Goal: Navigation & Orientation: Find specific page/section

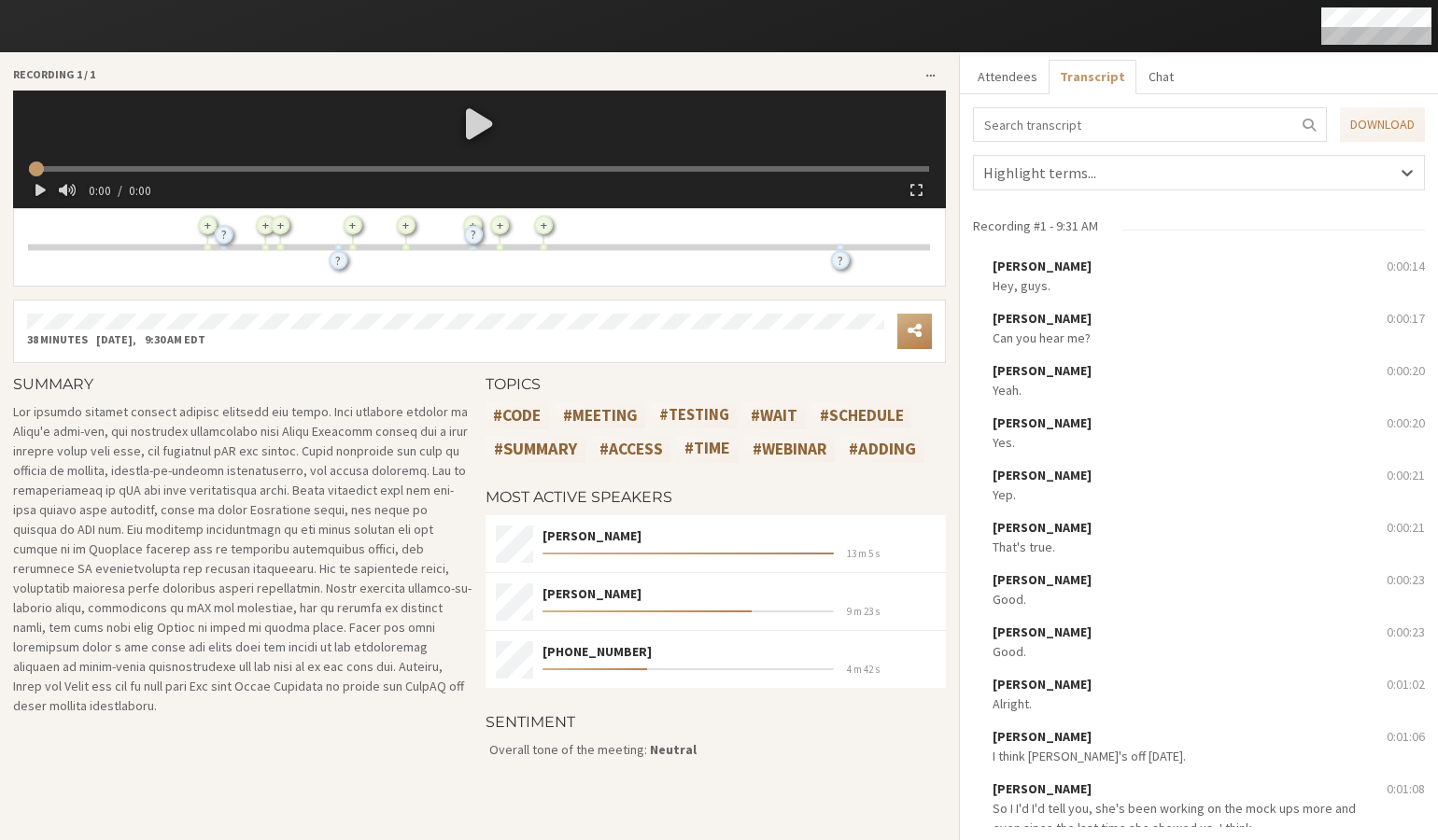
click at [481, 118] on div at bounding box center [479, 123] width 915 height 65
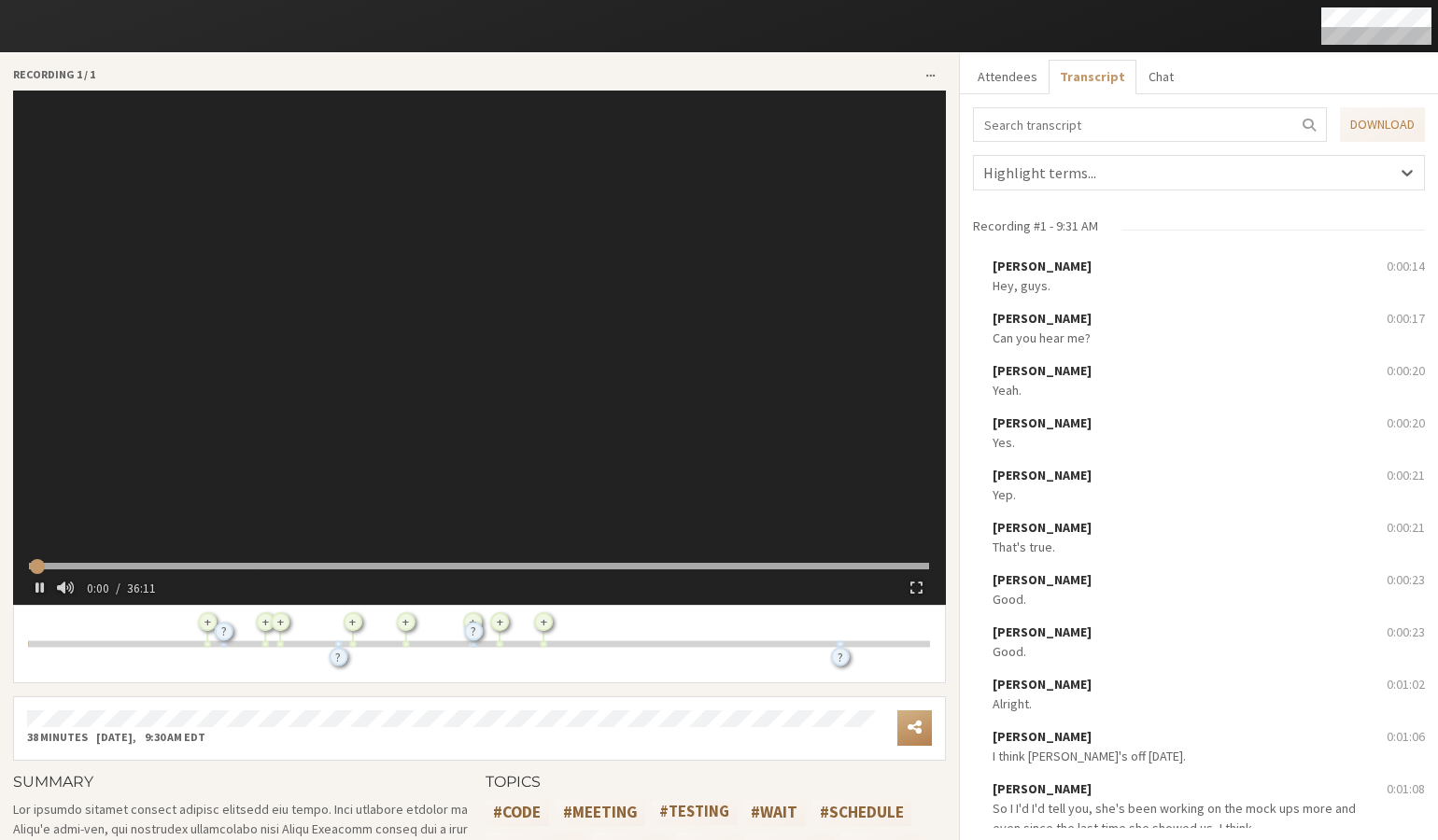
type input "1.965351"
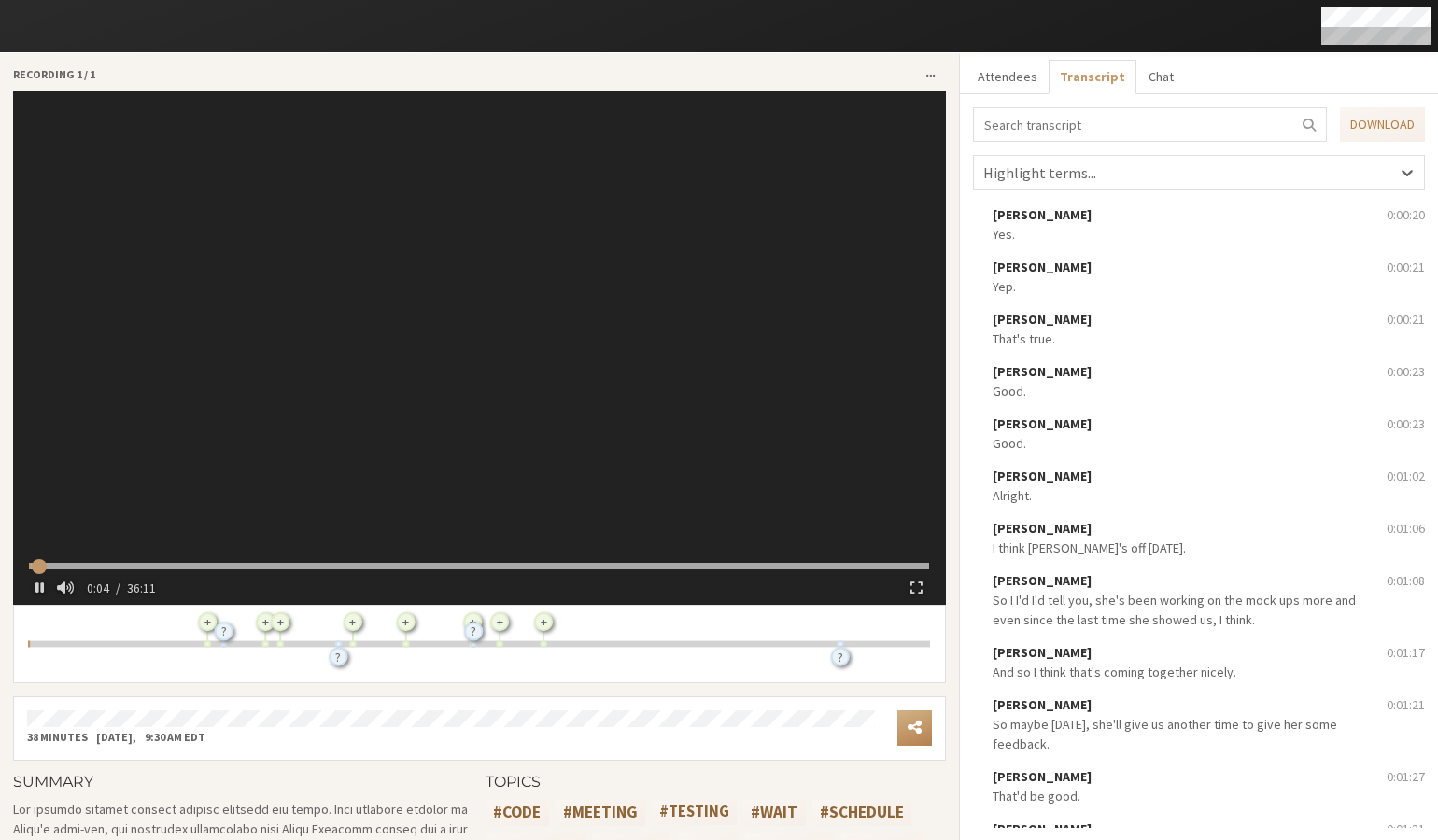
scroll to position [354, 0]
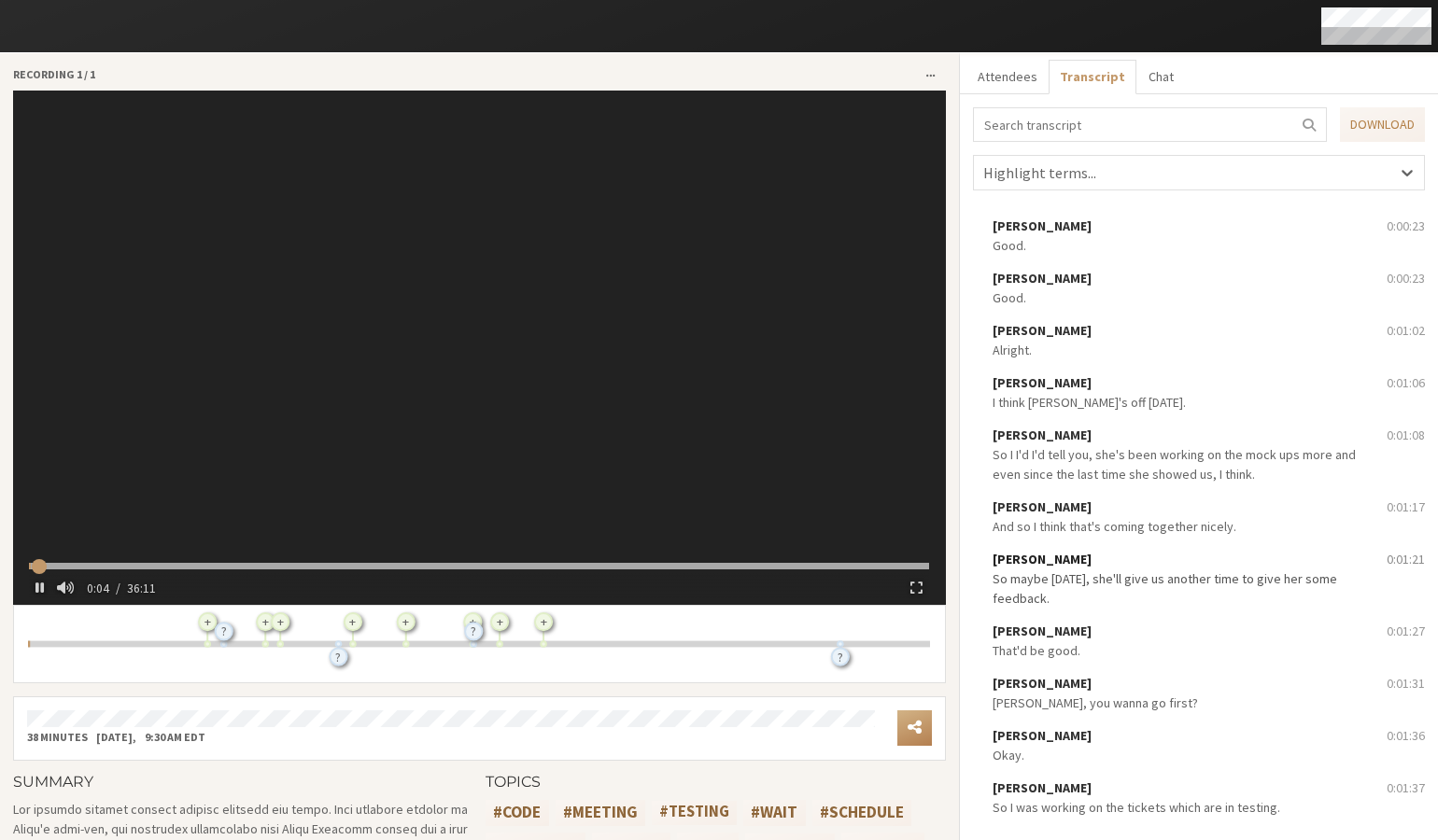
type input "6.001131"
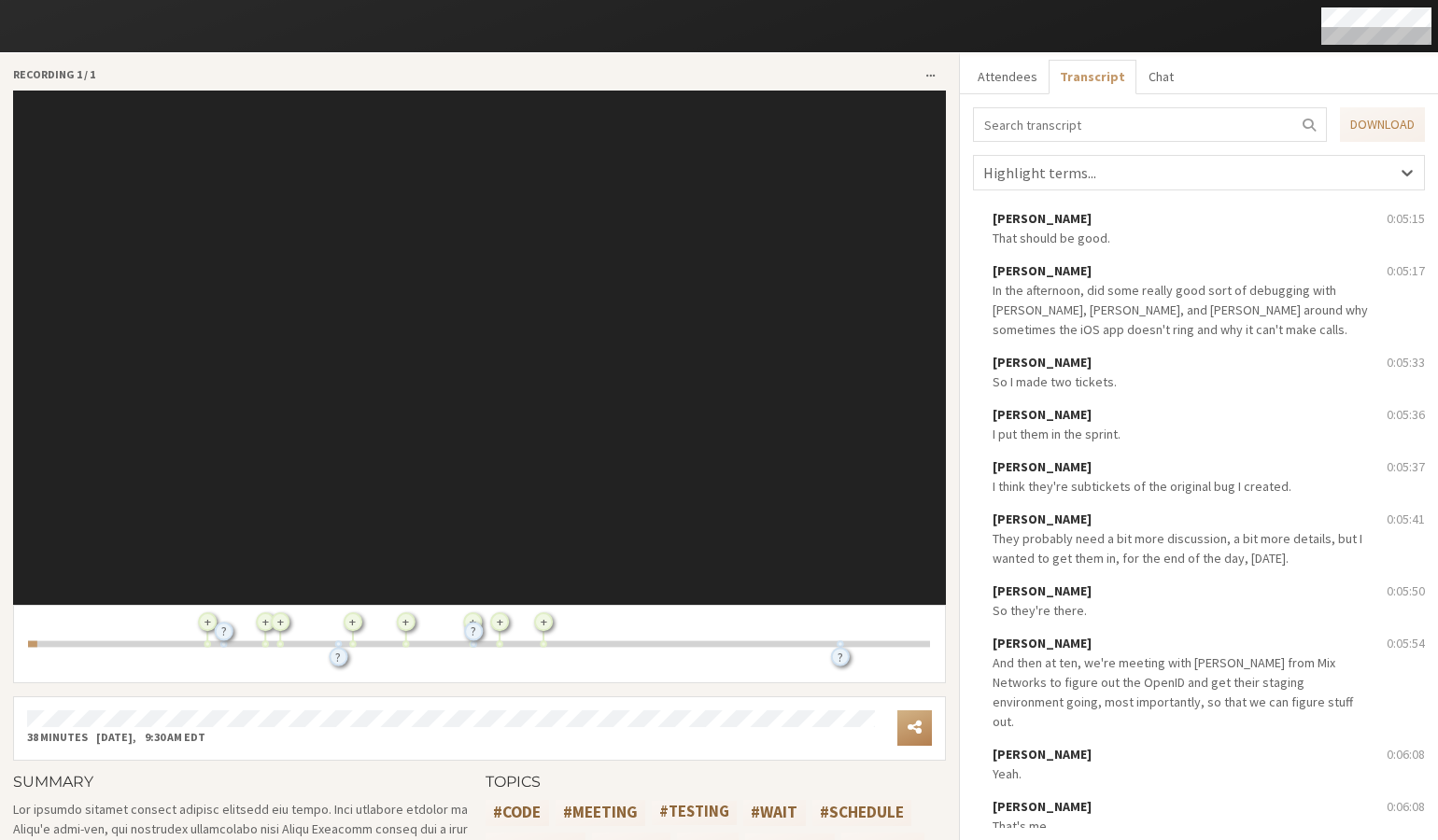
scroll to position [3454, 0]
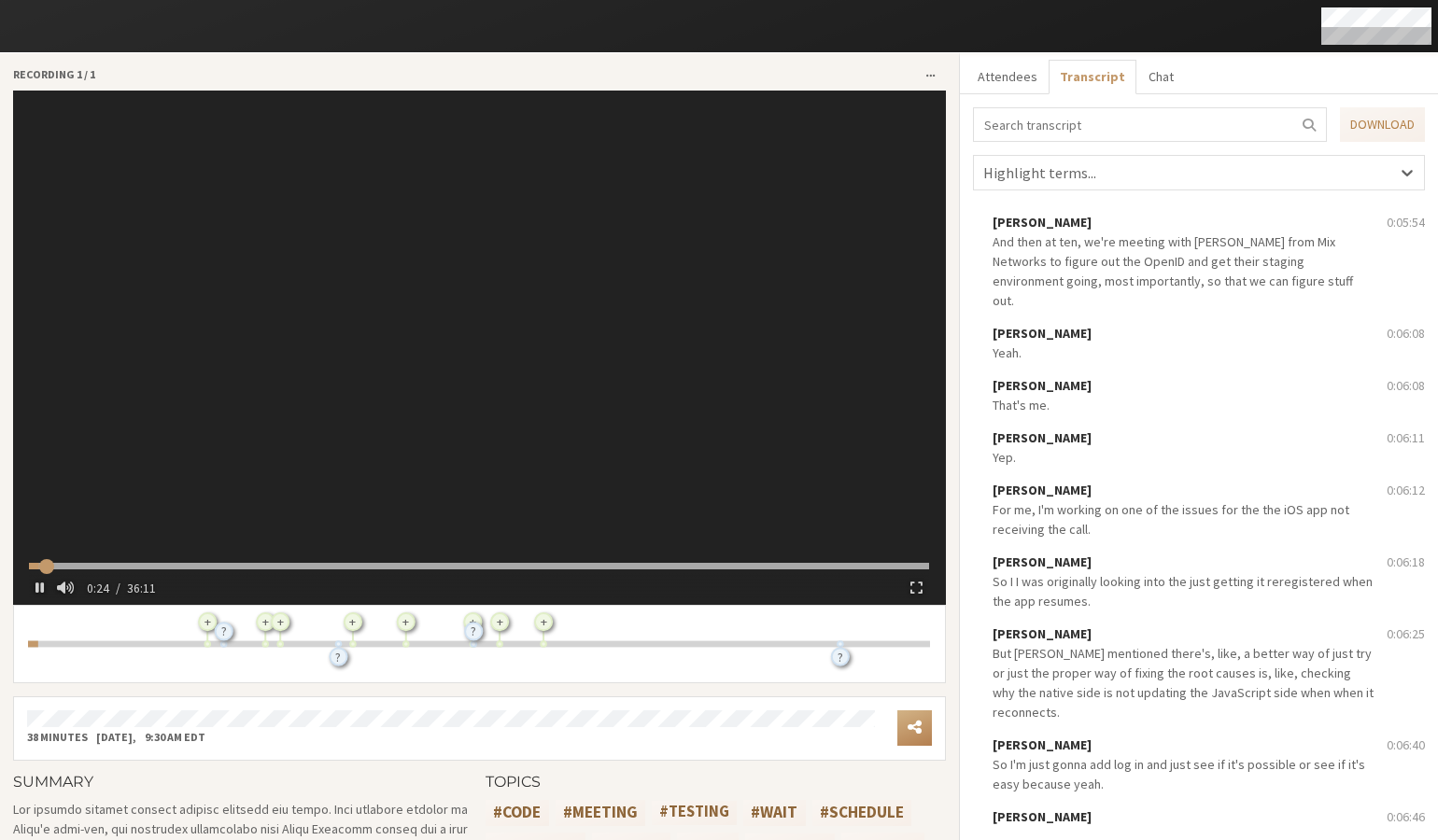
type input "25.242052"
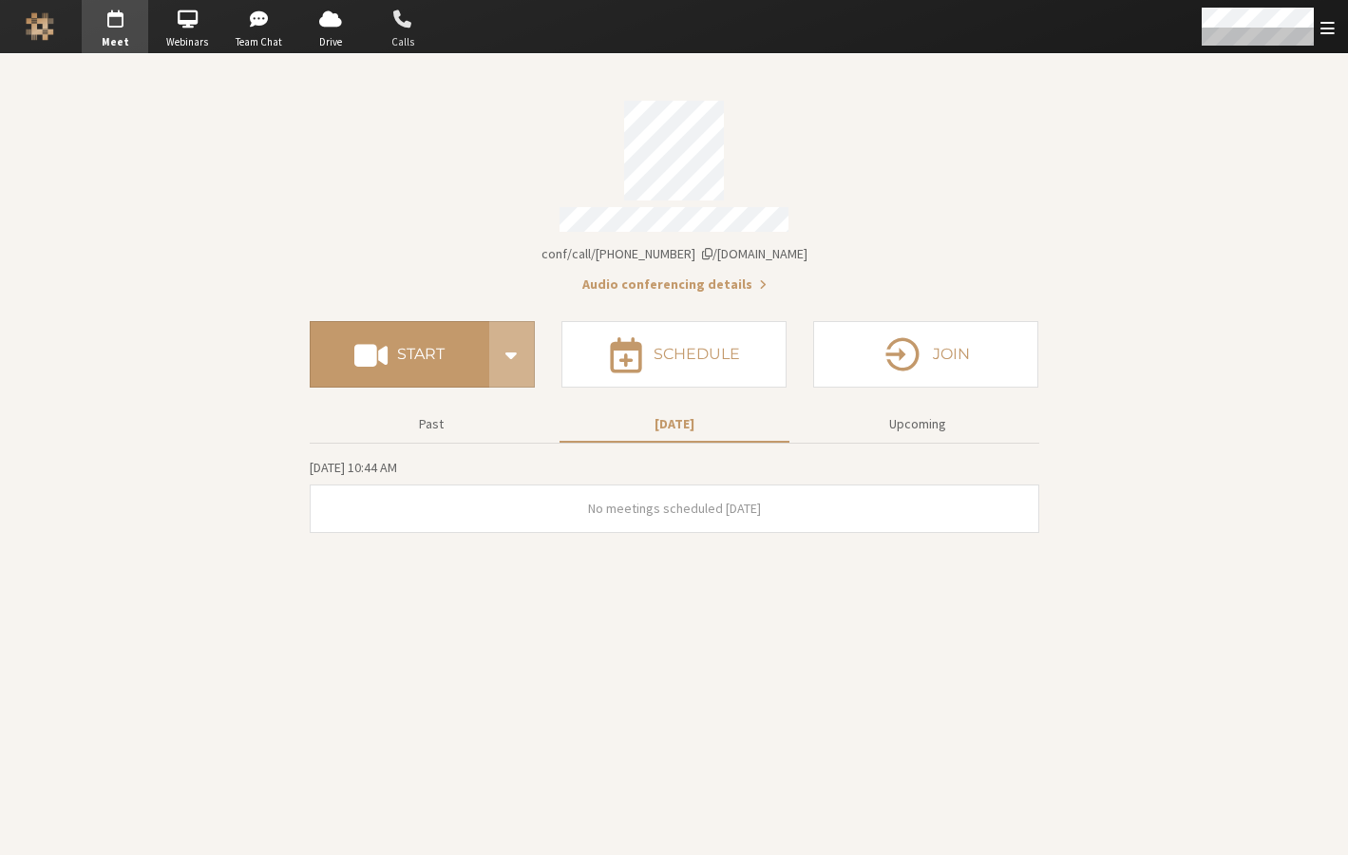
click at [414, 28] on span "button" at bounding box center [403, 19] width 66 height 30
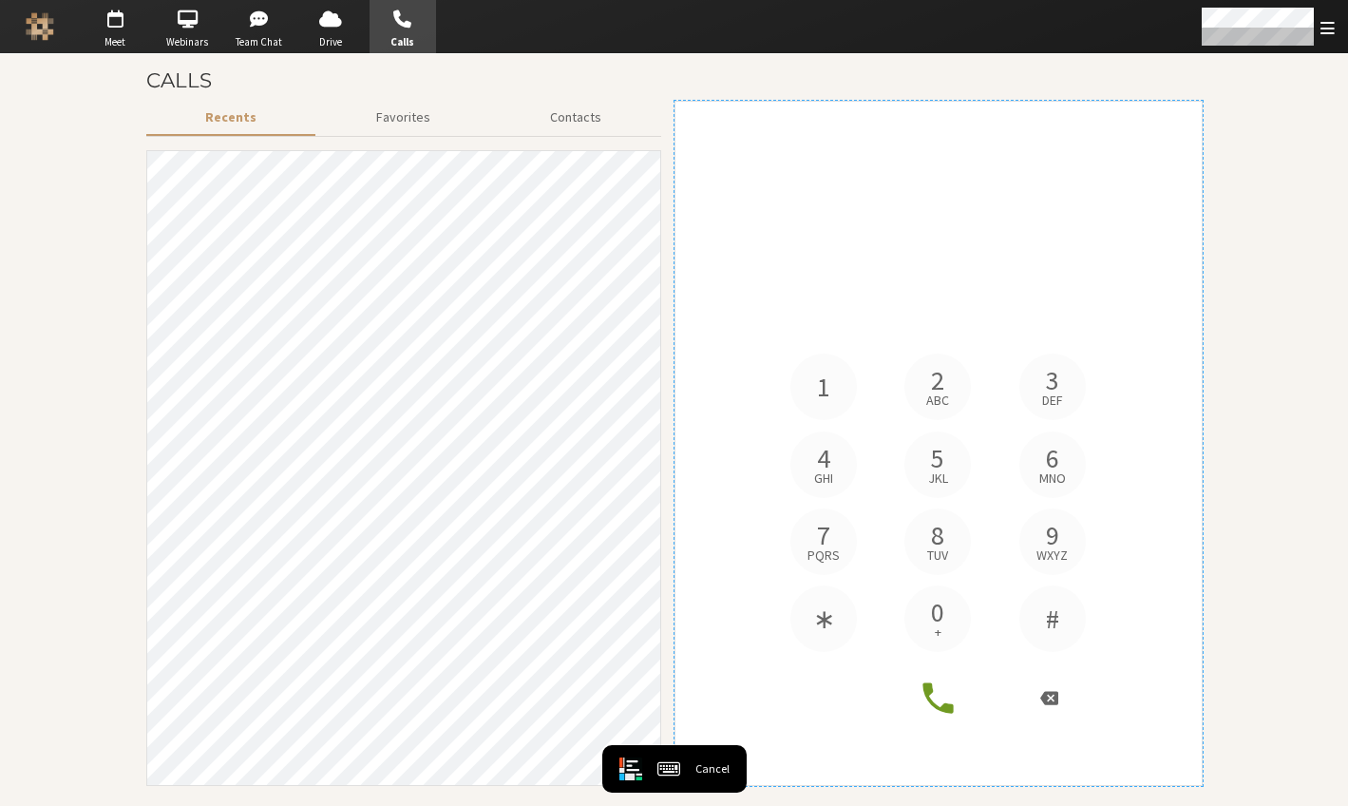
click at [739, 195] on div "1 2 abc 3 def 4 ghi 5 jkl 6 mno 7 pqrs 8 tuv 9 wxyz ∗ 0 + #" at bounding box center [939, 443] width 500 height 656
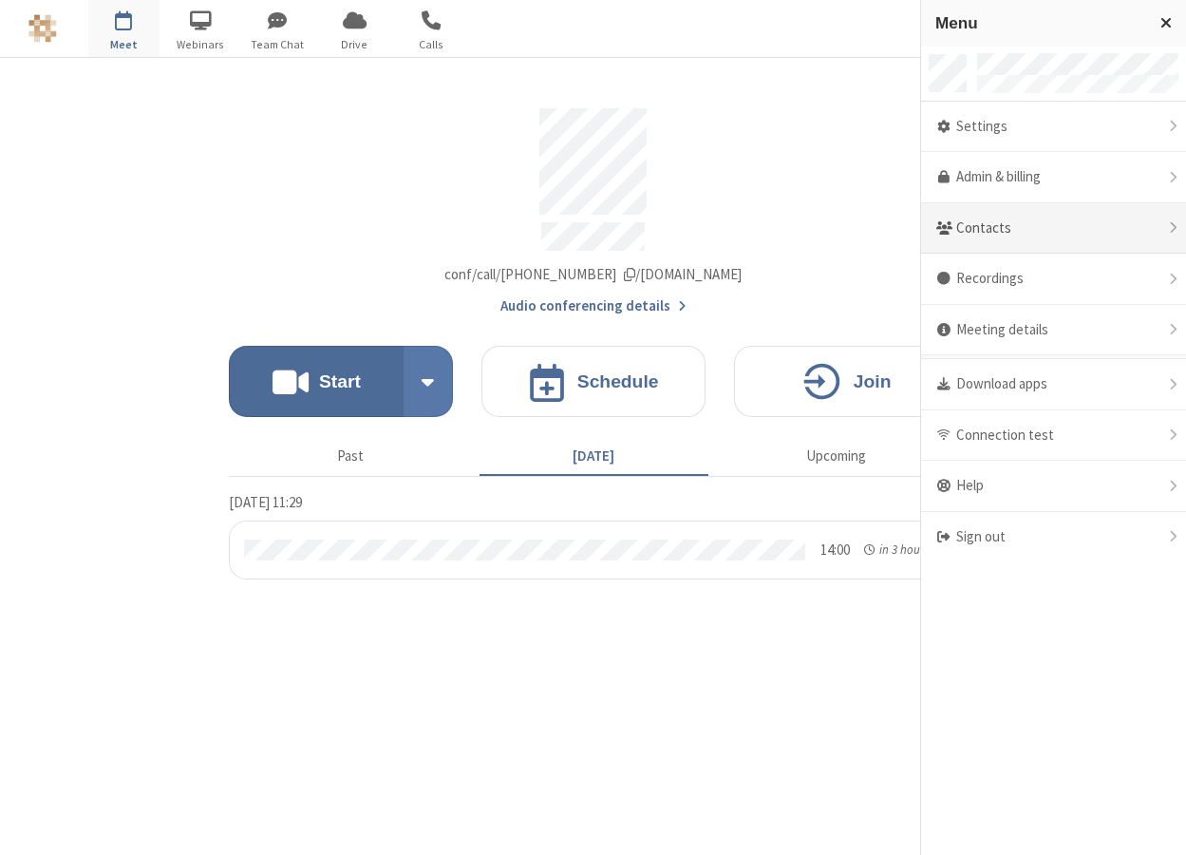
click at [986, 217] on div "Contacts" at bounding box center [1053, 228] width 265 height 51
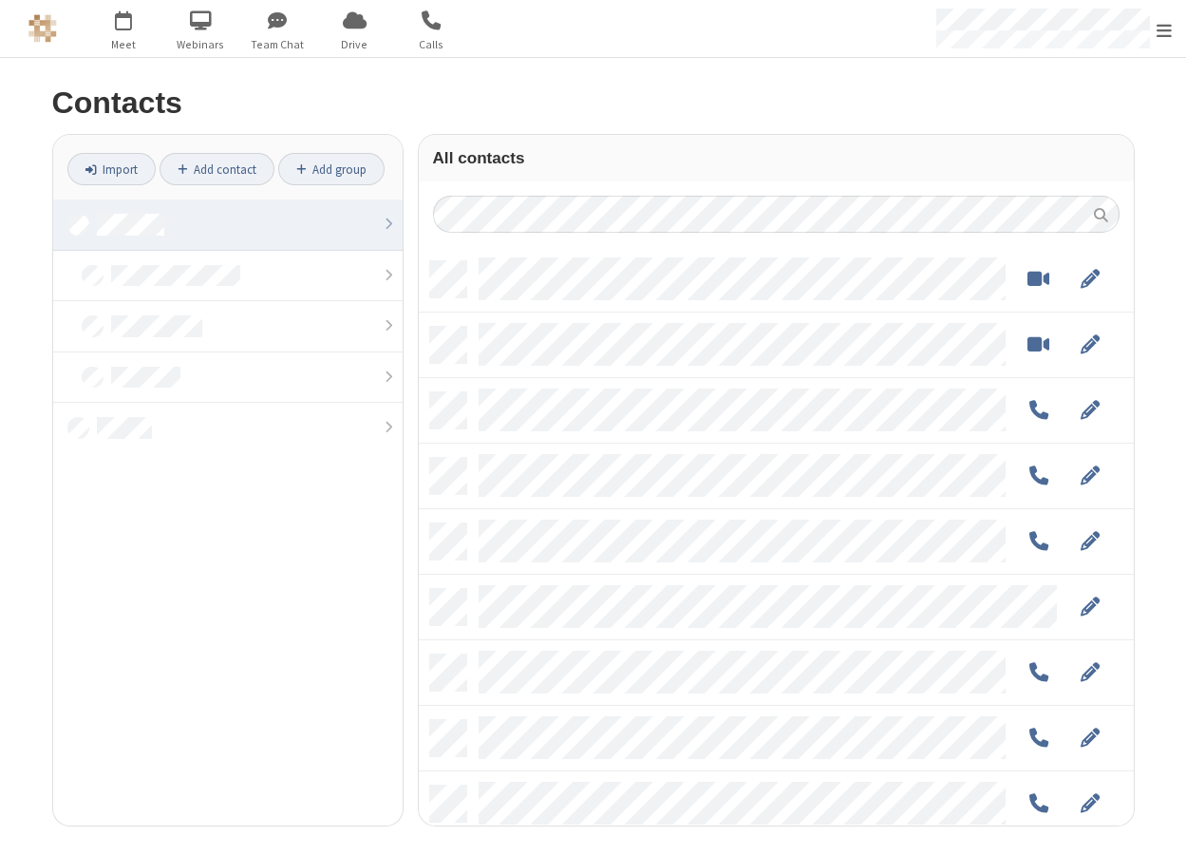
scroll to position [563, 701]
click at [416, 32] on span "button" at bounding box center [431, 20] width 71 height 32
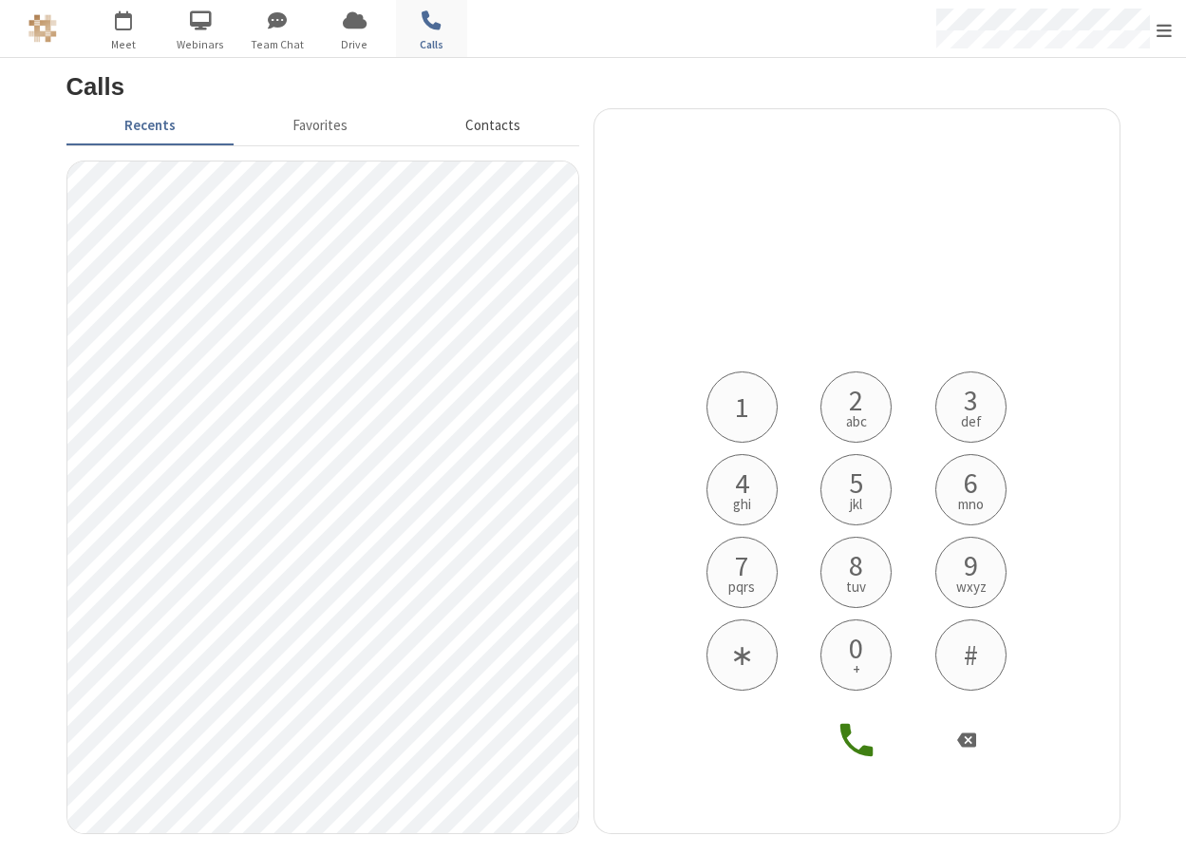
click at [496, 131] on button "Contacts" at bounding box center [493, 126] width 172 height 36
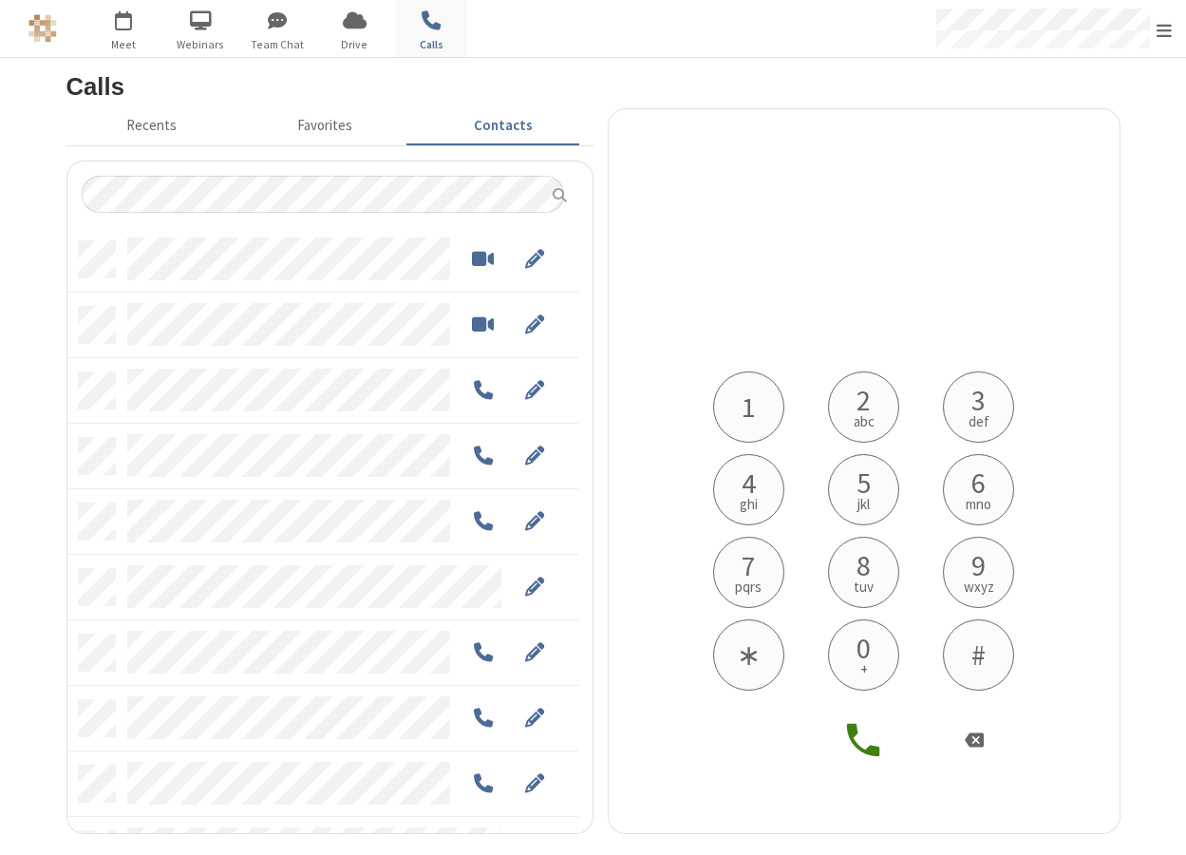
scroll to position [591, 497]
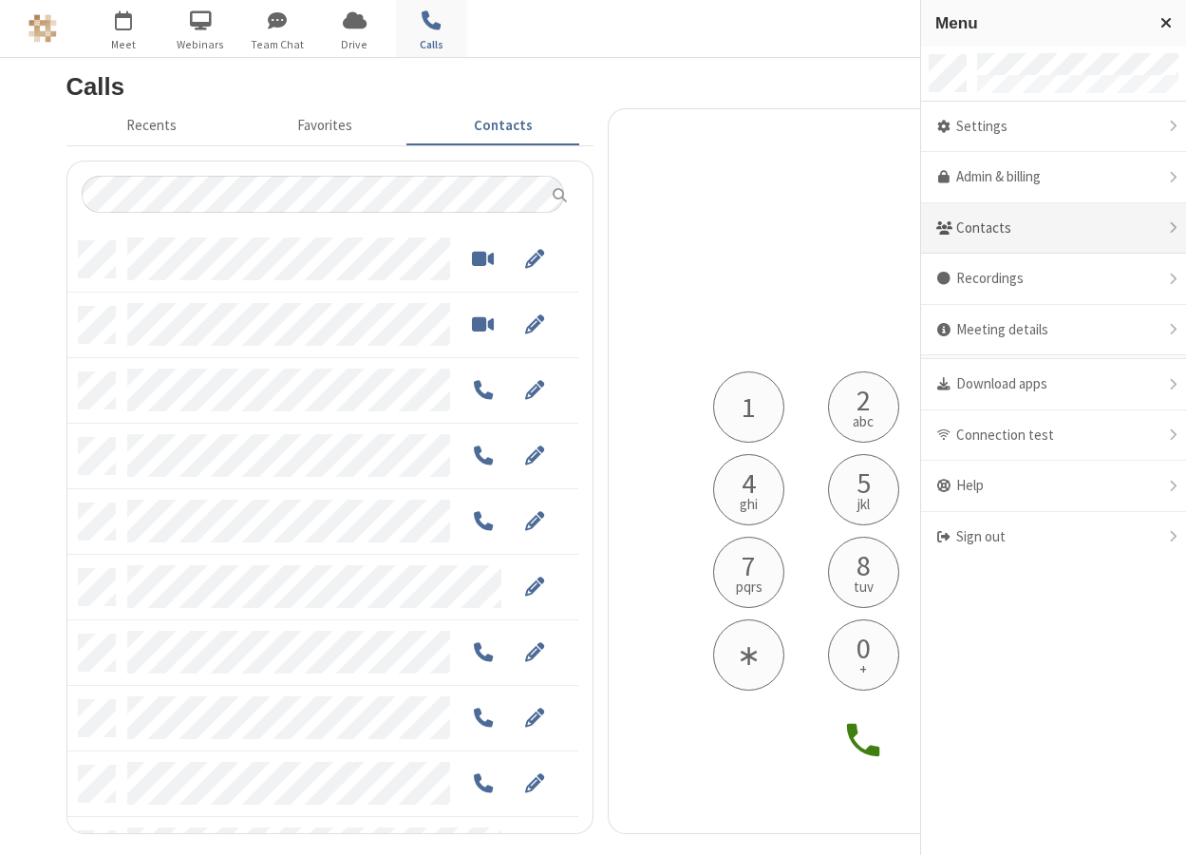
click at [999, 223] on div "Contacts" at bounding box center [1053, 228] width 265 height 51
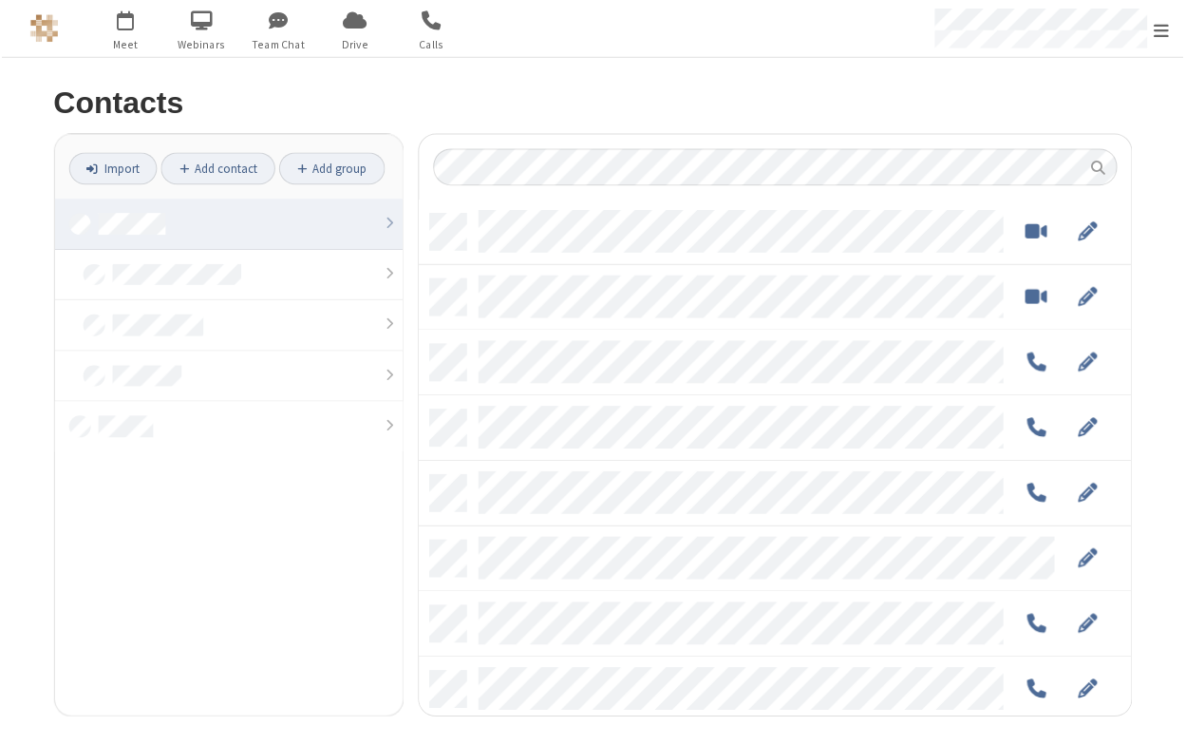
scroll to position [501, 701]
click at [428, 39] on span "Calls" at bounding box center [431, 44] width 71 height 17
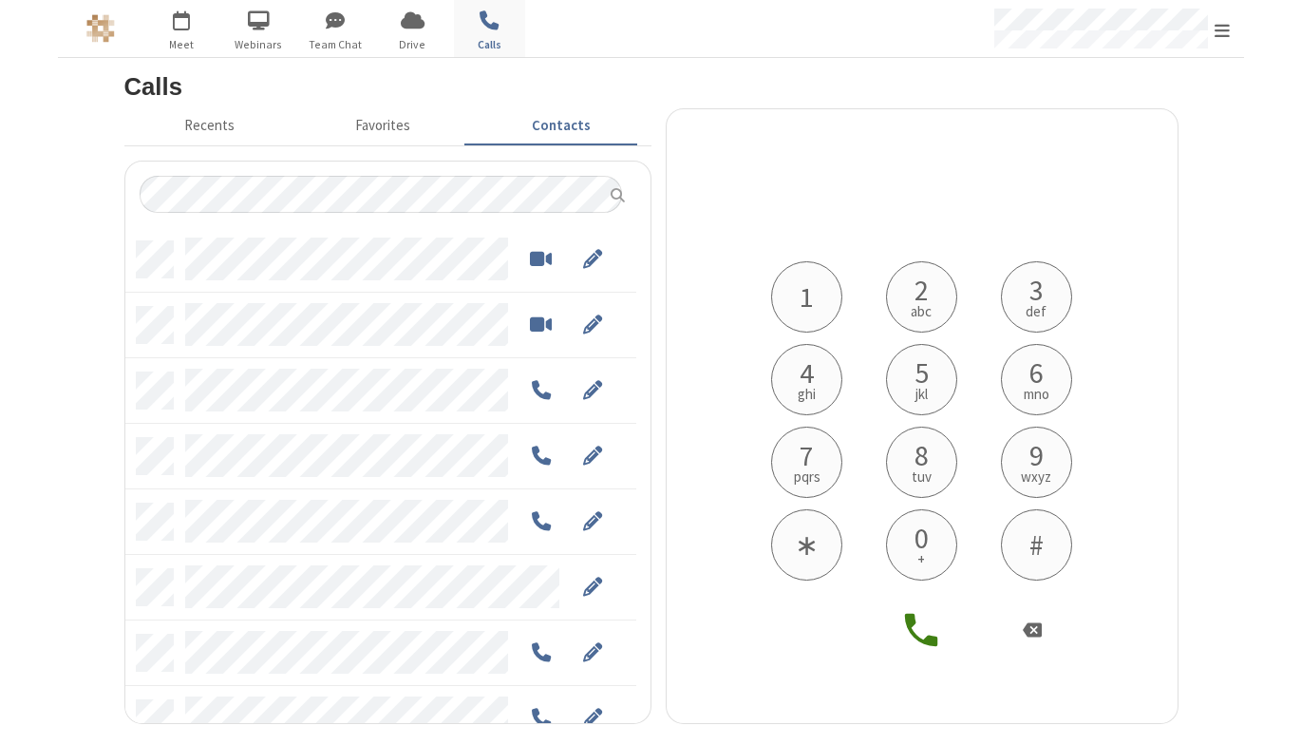
scroll to position [481, 497]
